Goal: Transaction & Acquisition: Purchase product/service

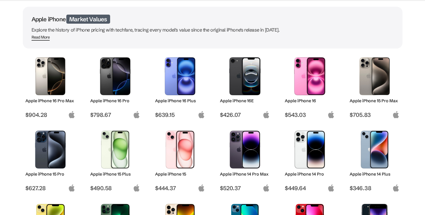
click at [52, 148] on img at bounding box center [50, 150] width 41 height 38
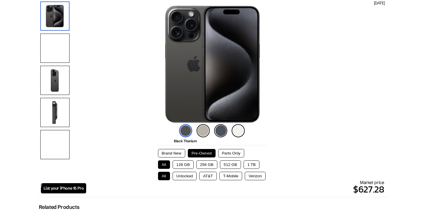
scroll to position [89, 0]
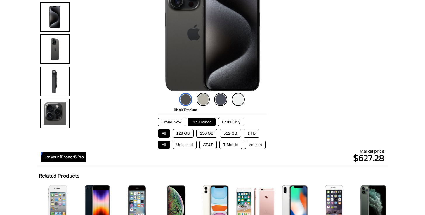
click at [228, 133] on button "512 GB" at bounding box center [230, 133] width 21 height 8
click at [182, 145] on button "Unlocked" at bounding box center [185, 145] width 24 height 8
click at [170, 119] on button "Brand New" at bounding box center [171, 122] width 27 height 8
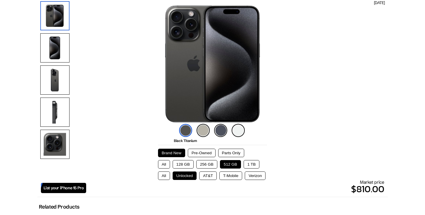
scroll to position [58, 0]
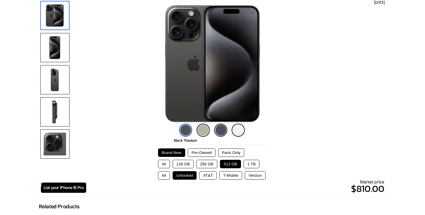
click at [200, 150] on button "Pre-Owned" at bounding box center [202, 152] width 28 height 8
